Goal: Navigation & Orientation: Find specific page/section

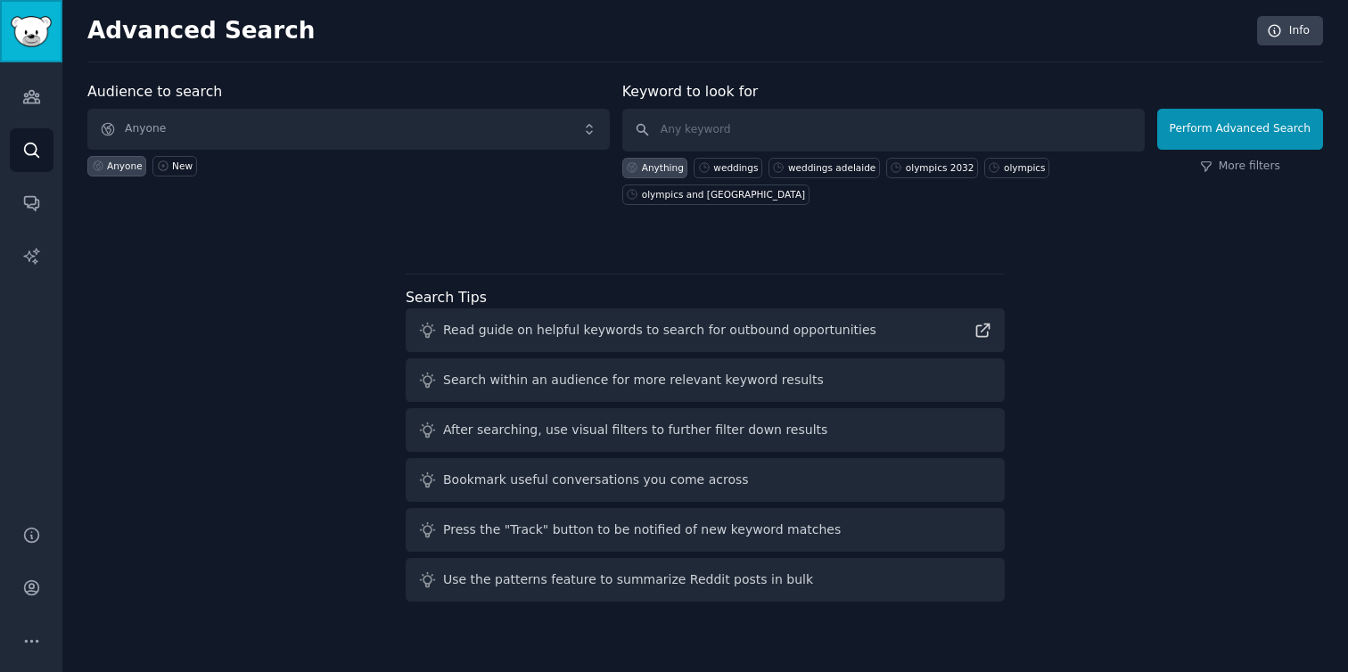
click at [37, 47] on link "Sidebar" at bounding box center [31, 31] width 62 height 62
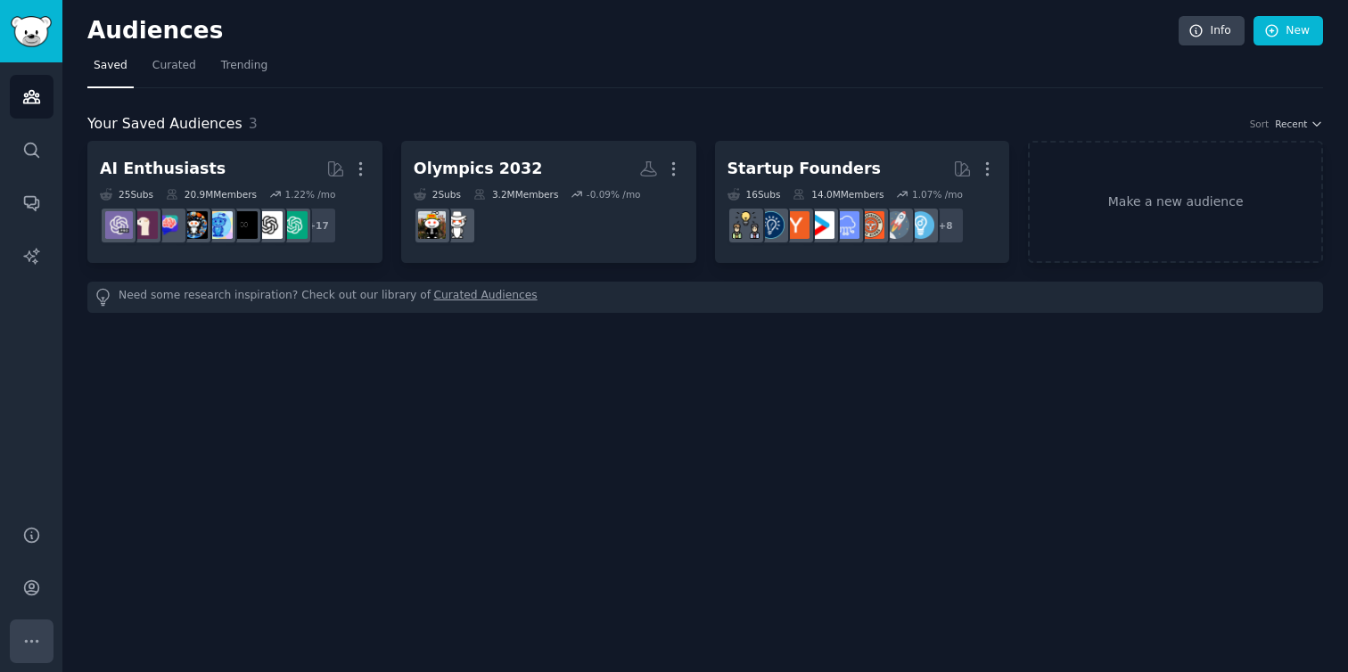
click at [29, 644] on icon "Sidebar" at bounding box center [31, 641] width 19 height 19
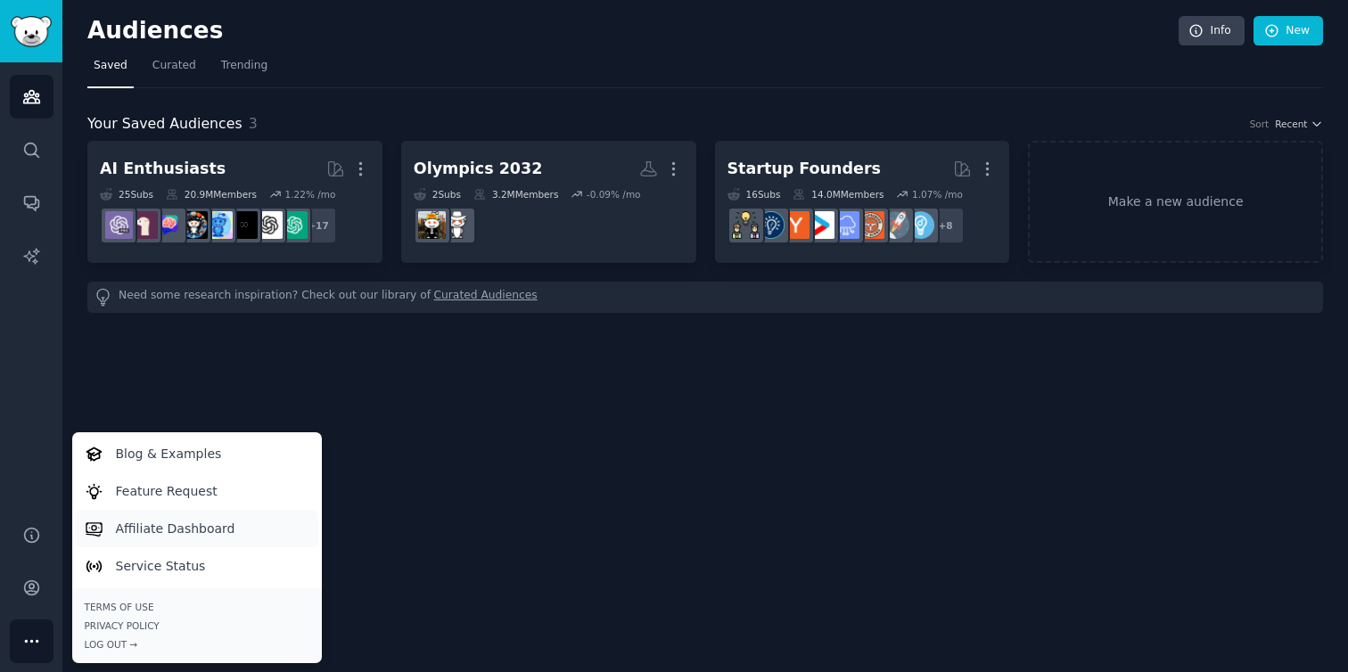
click at [170, 516] on link "Affiliate Dashboard" at bounding box center [196, 528] width 243 height 37
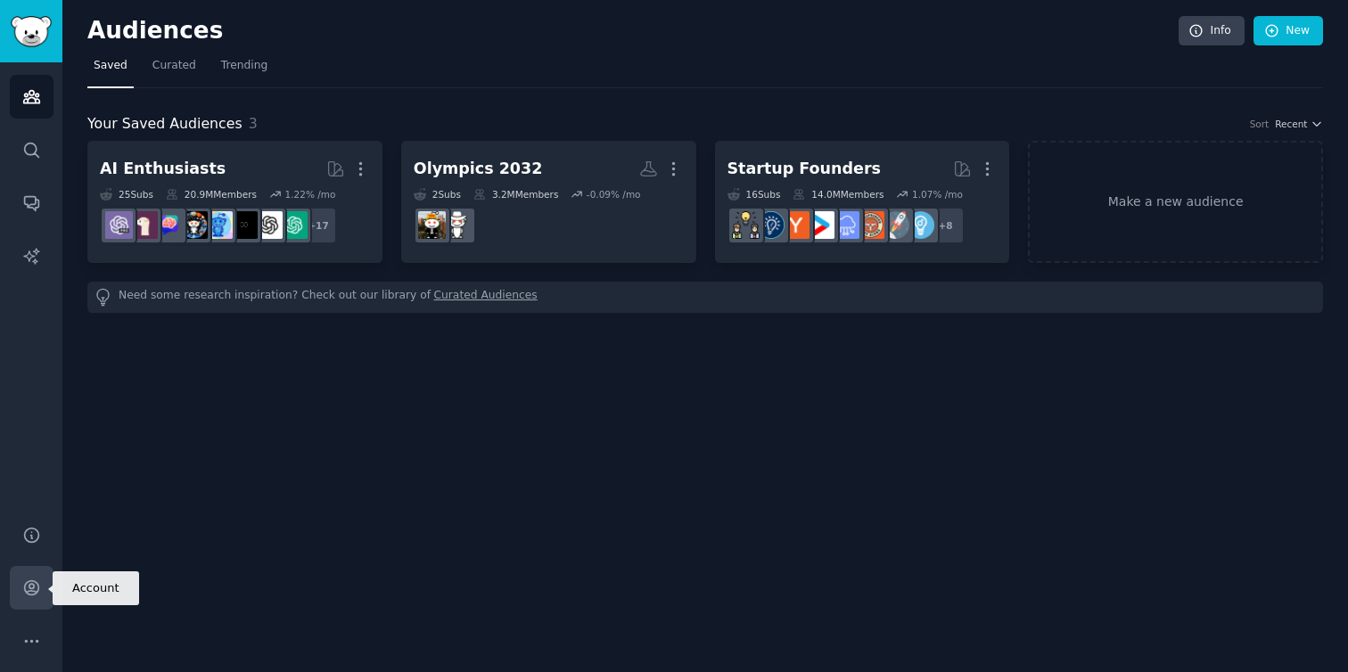
click at [43, 587] on link "Account" at bounding box center [32, 588] width 44 height 44
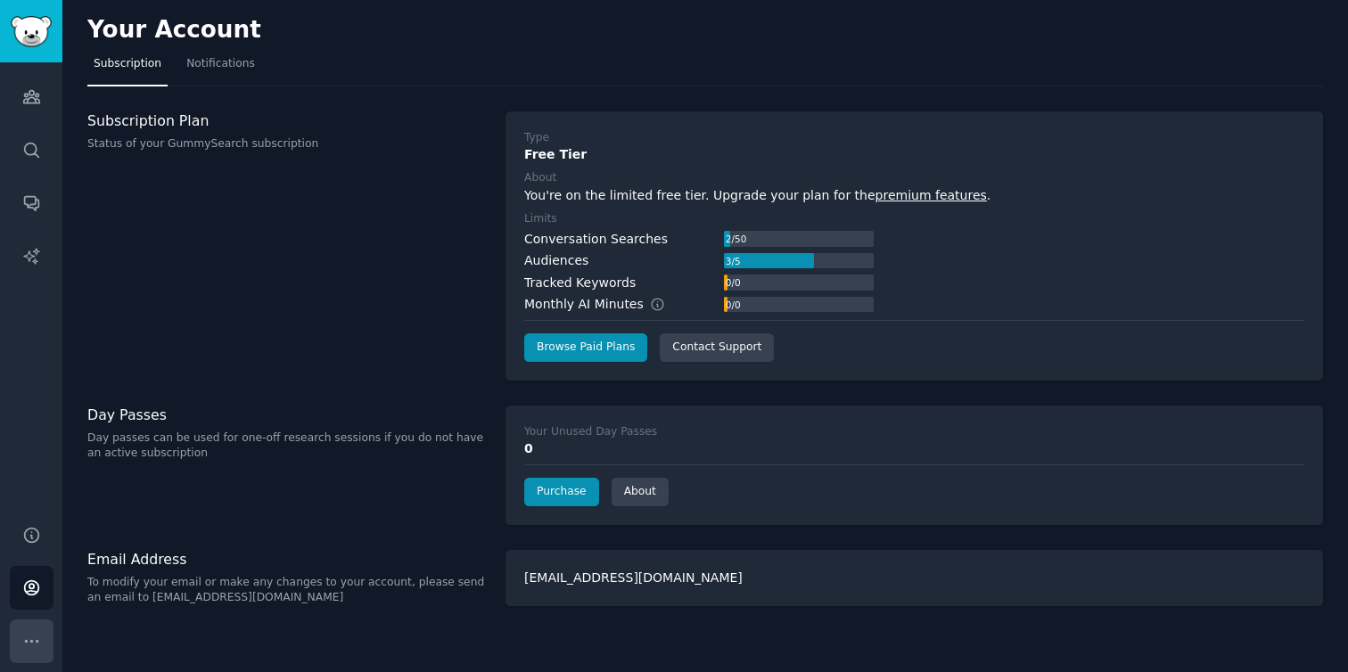
click at [29, 642] on icon "Sidebar" at bounding box center [31, 641] width 19 height 19
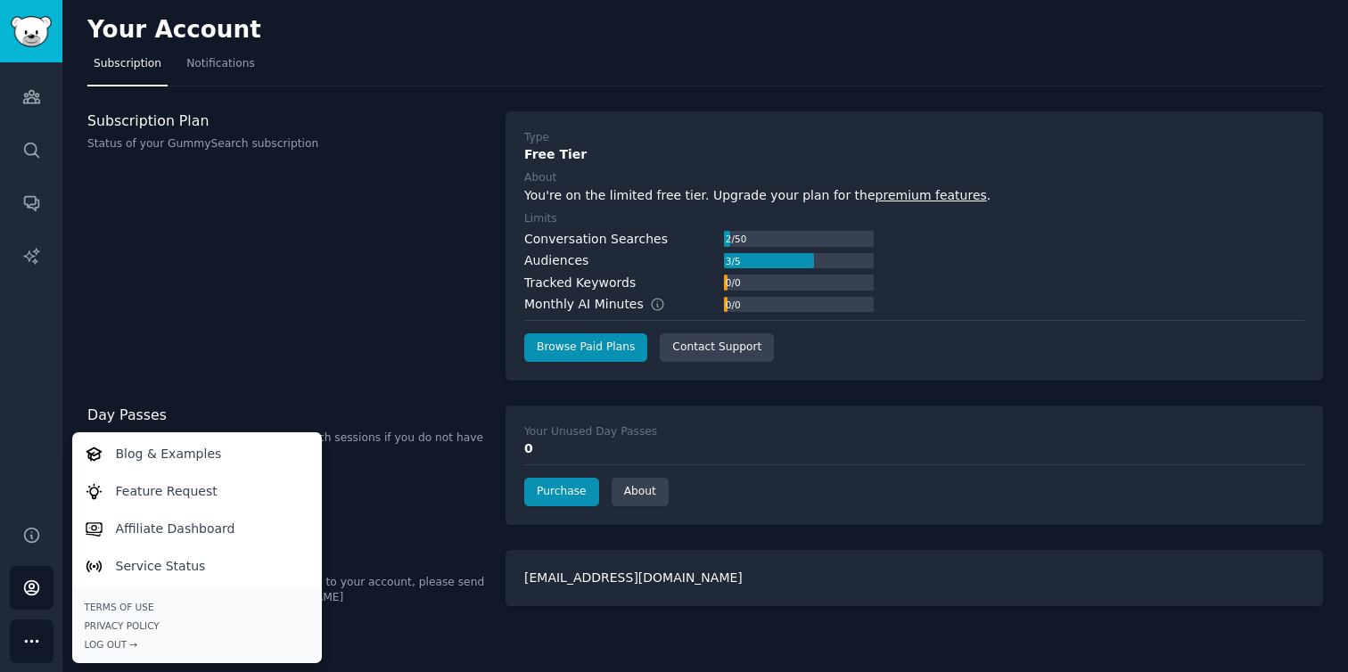
click at [24, 344] on div "Audiences Search Conversations AI Reports" at bounding box center [31, 282] width 62 height 441
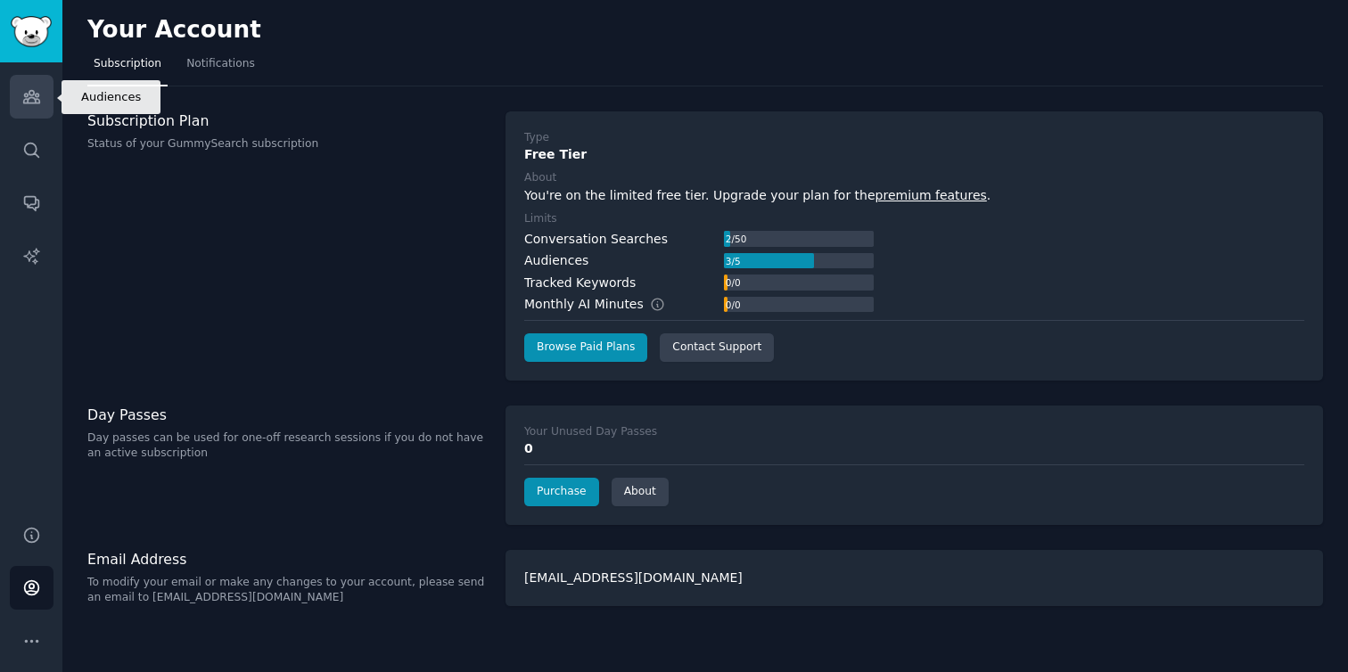
click at [32, 87] on icon "Sidebar" at bounding box center [31, 96] width 19 height 19
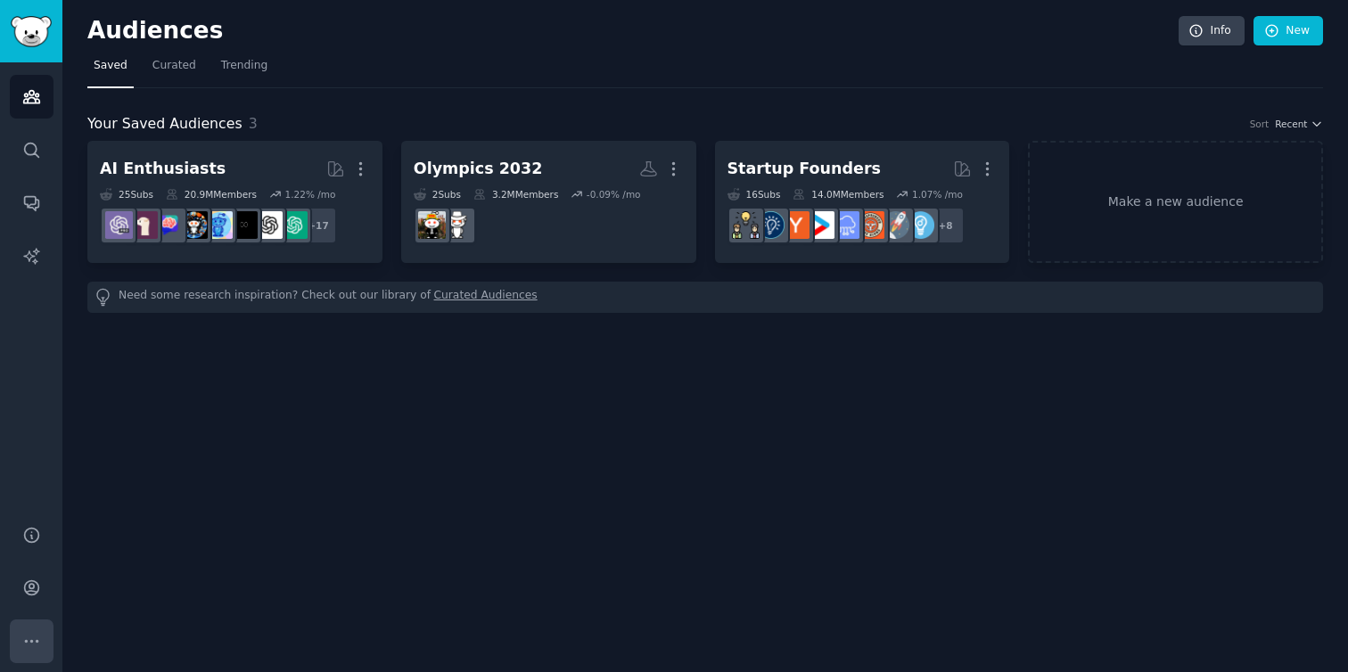
click at [34, 645] on icon "Sidebar" at bounding box center [31, 641] width 19 height 19
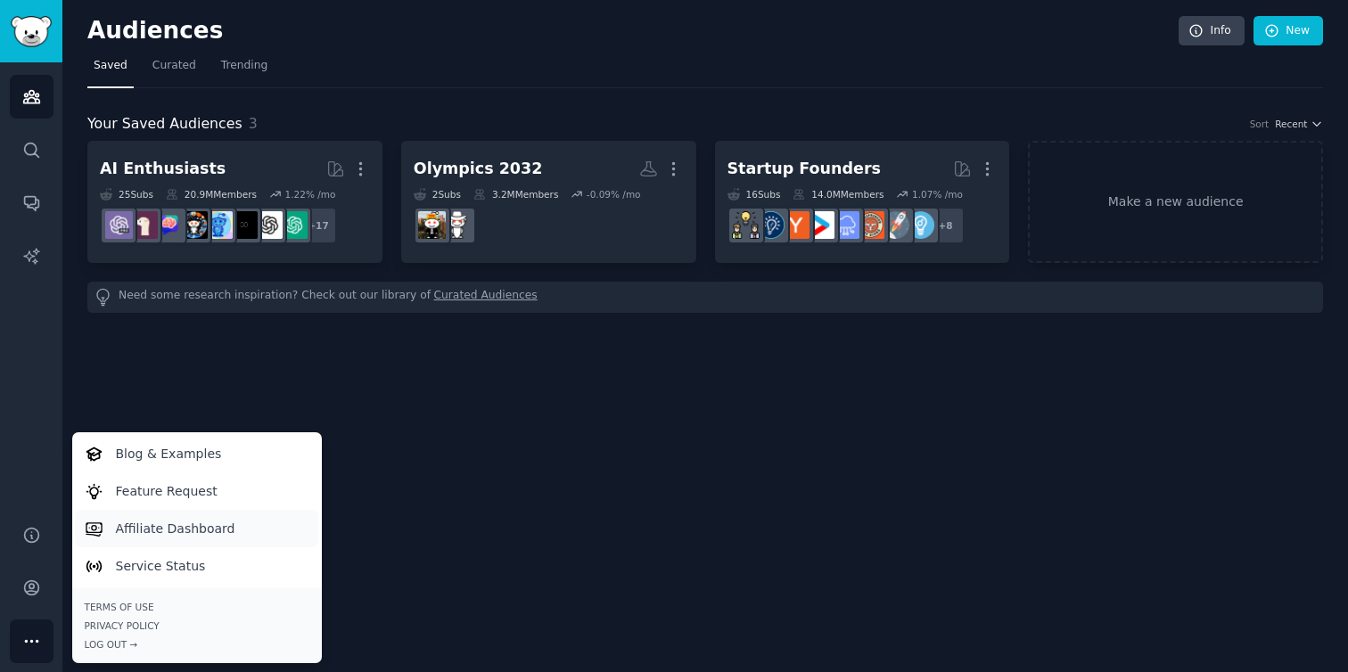
click at [179, 528] on p "Affiliate Dashboard" at bounding box center [175, 529] width 119 height 19
